Goal: Task Accomplishment & Management: Manage account settings

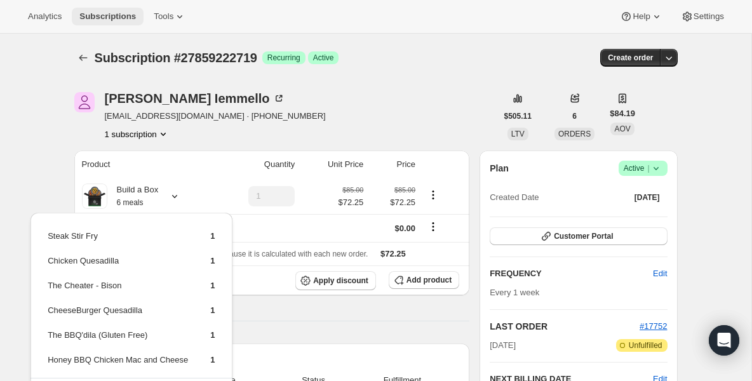
scroll to position [51, 0]
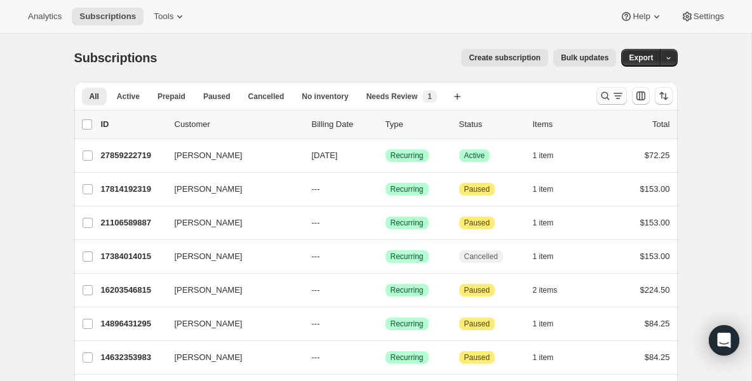
click at [602, 95] on icon "Search and filter results" at bounding box center [605, 96] width 13 height 13
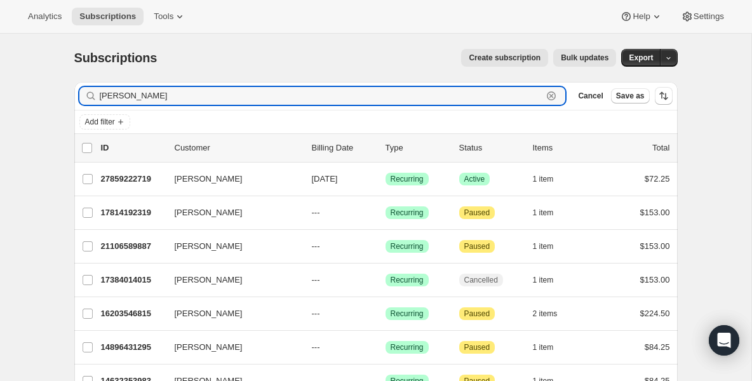
click at [551, 96] on icon "button" at bounding box center [551, 96] width 4 height 4
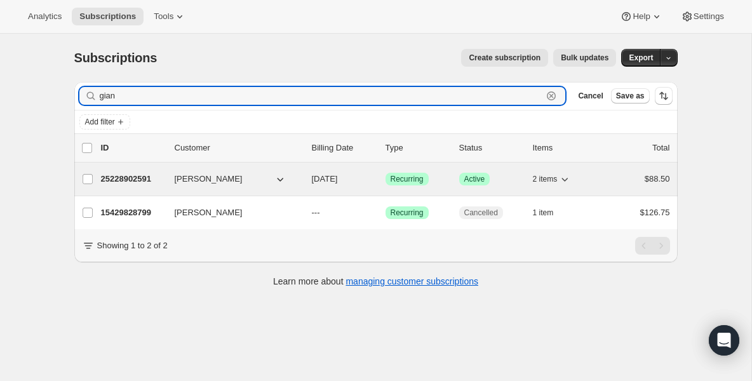
type input "gian"
click at [109, 177] on p "25228902591" at bounding box center [133, 179] width 64 height 13
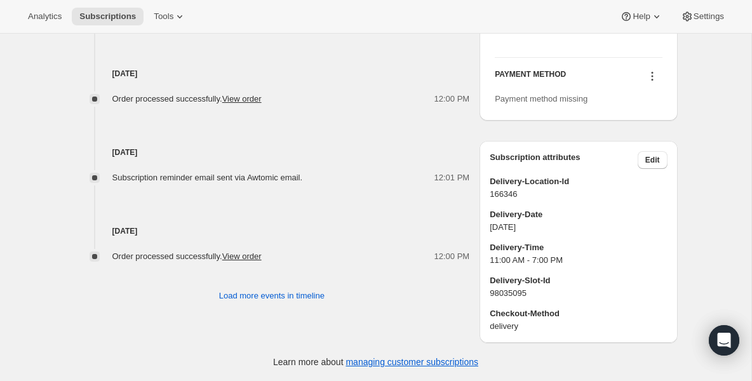
scroll to position [872, 0]
click at [91, 12] on span "Subscriptions" at bounding box center [107, 16] width 57 height 10
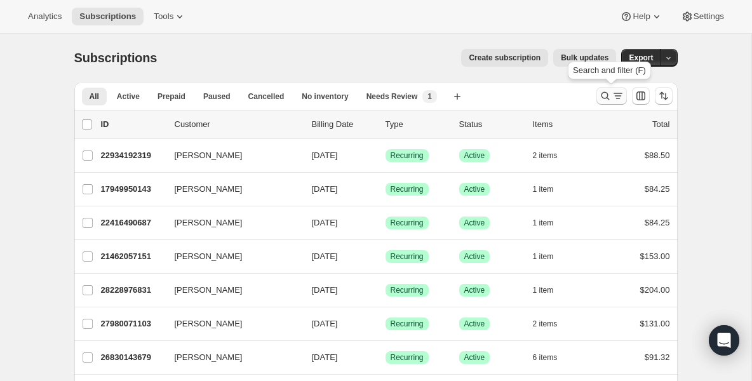
click at [604, 102] on icon "Search and filter results" at bounding box center [605, 96] width 13 height 13
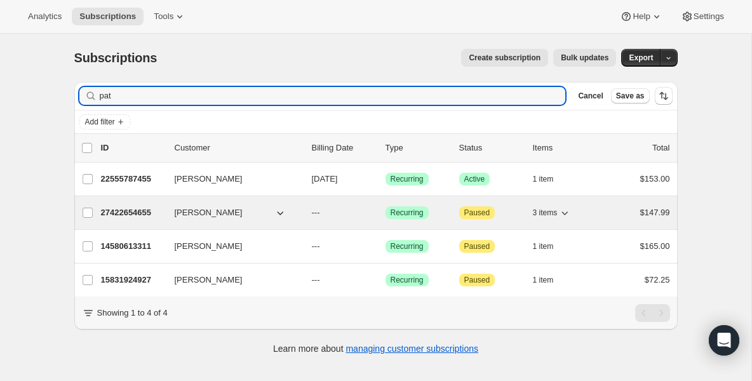
type input "pat"
click at [118, 217] on p "27422654655" at bounding box center [133, 212] width 64 height 13
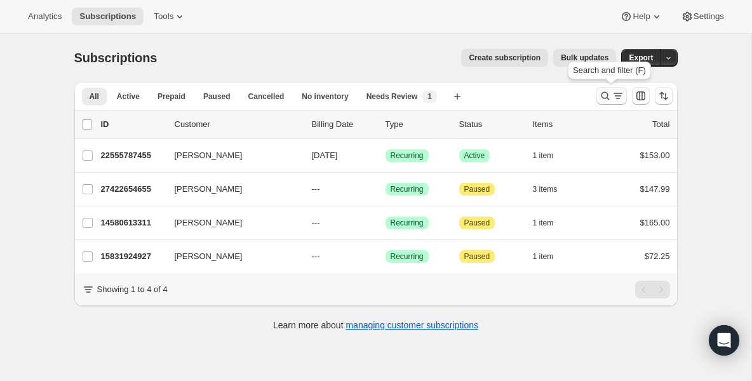
click at [603, 91] on icon "Search and filter results" at bounding box center [605, 96] width 13 height 13
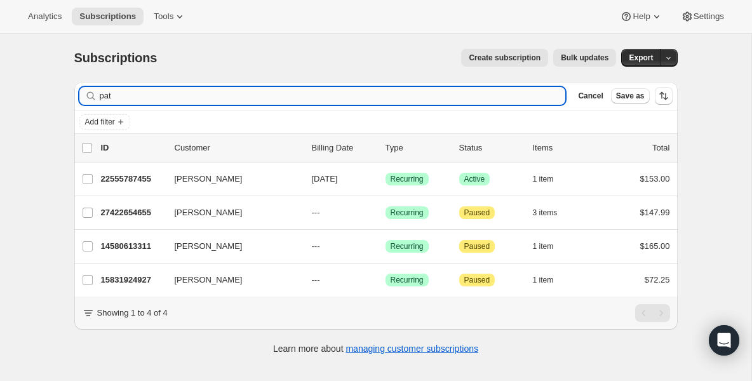
click at [136, 97] on input "pat" at bounding box center [333, 96] width 466 height 18
type input "p"
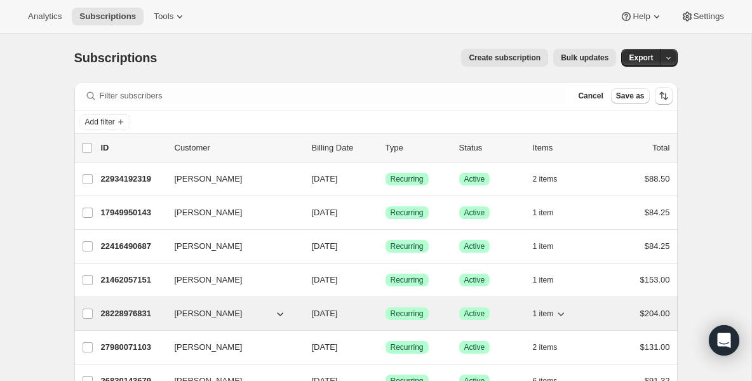
click at [121, 314] on p "28228976831" at bounding box center [133, 313] width 64 height 13
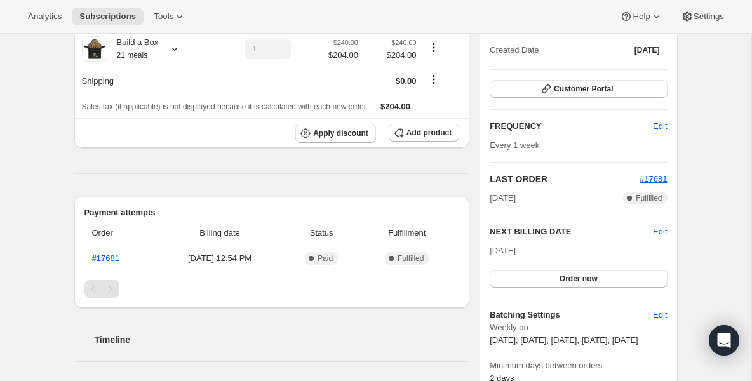
scroll to position [152, 0]
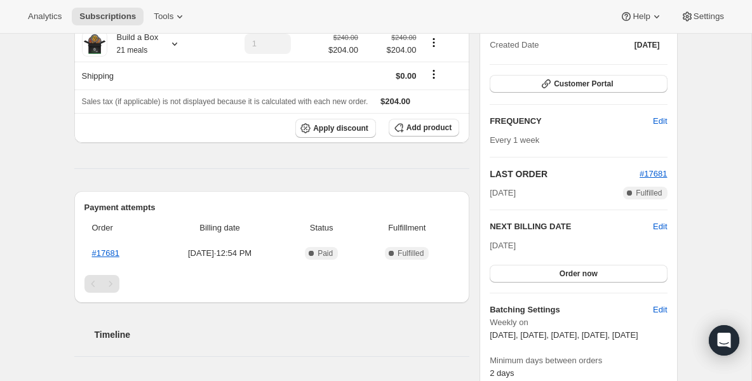
click at [568, 261] on div "[DATE] Order now" at bounding box center [578, 260] width 177 height 43
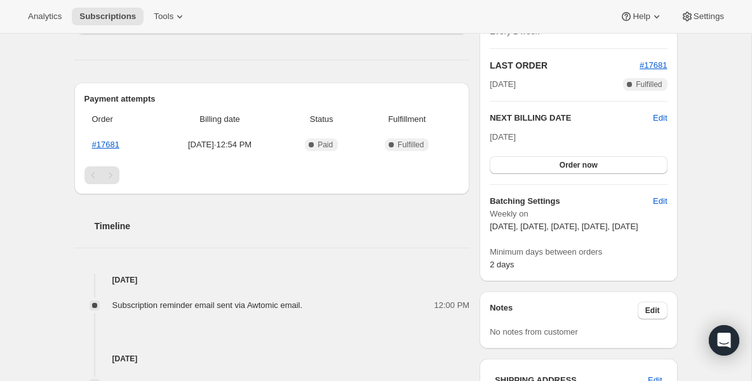
scroll to position [279, 0]
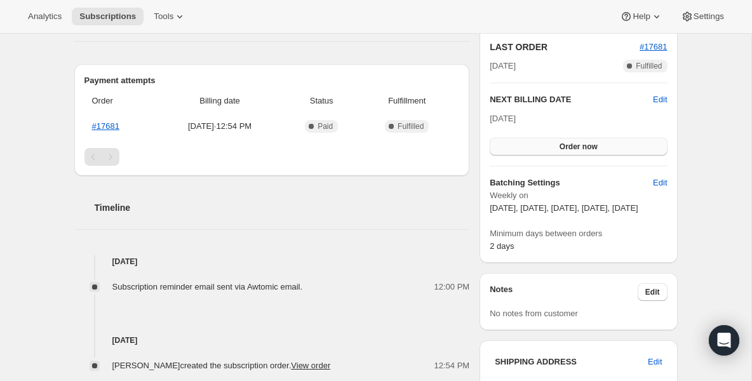
click at [549, 148] on button "Order now" at bounding box center [578, 147] width 177 height 18
click at [549, 148] on span "Click to confirm" at bounding box center [578, 147] width 58 height 10
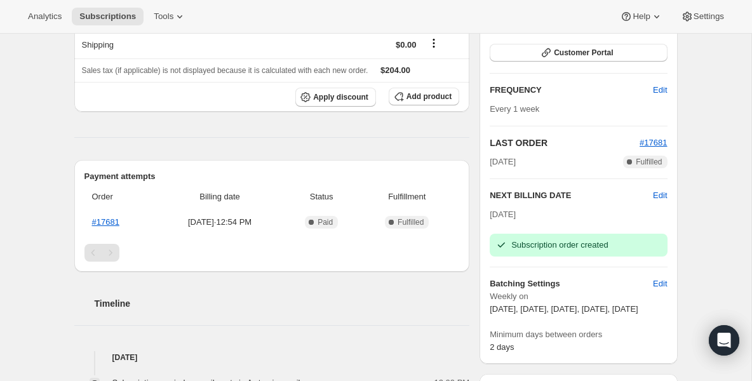
scroll to position [178, 0]
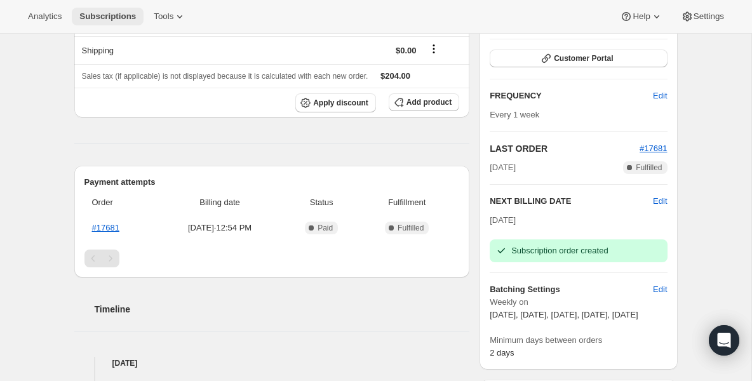
click at [102, 21] on span "Subscriptions" at bounding box center [107, 16] width 57 height 10
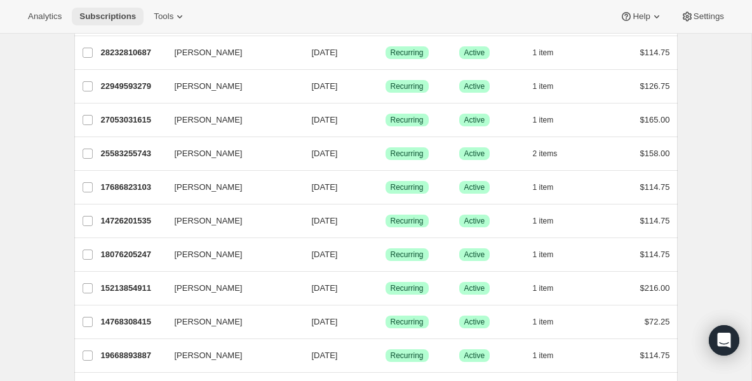
scroll to position [330, 0]
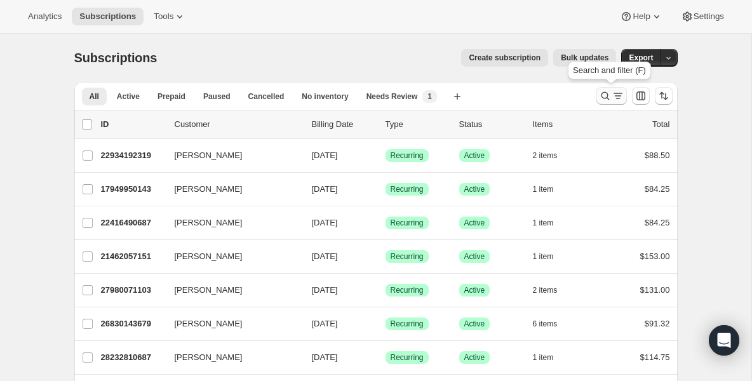
click at [608, 93] on icon "Search and filter results" at bounding box center [605, 96] width 13 height 13
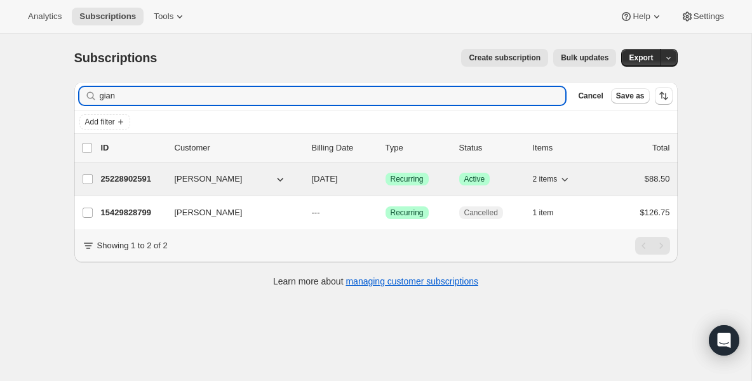
type input "gian"
click at [170, 179] on div "25228902591 Gianna Basile 09/24/2025 Success Recurring Success Active 2 items $…" at bounding box center [385, 179] width 569 height 18
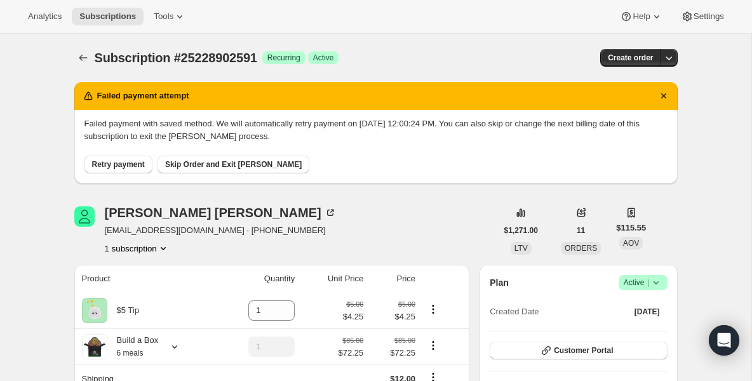
click at [652, 285] on icon at bounding box center [656, 282] width 13 height 13
click at [636, 304] on span "Pause subscription" at bounding box center [638, 308] width 70 height 10
